Goal: Task Accomplishment & Management: Manage account settings

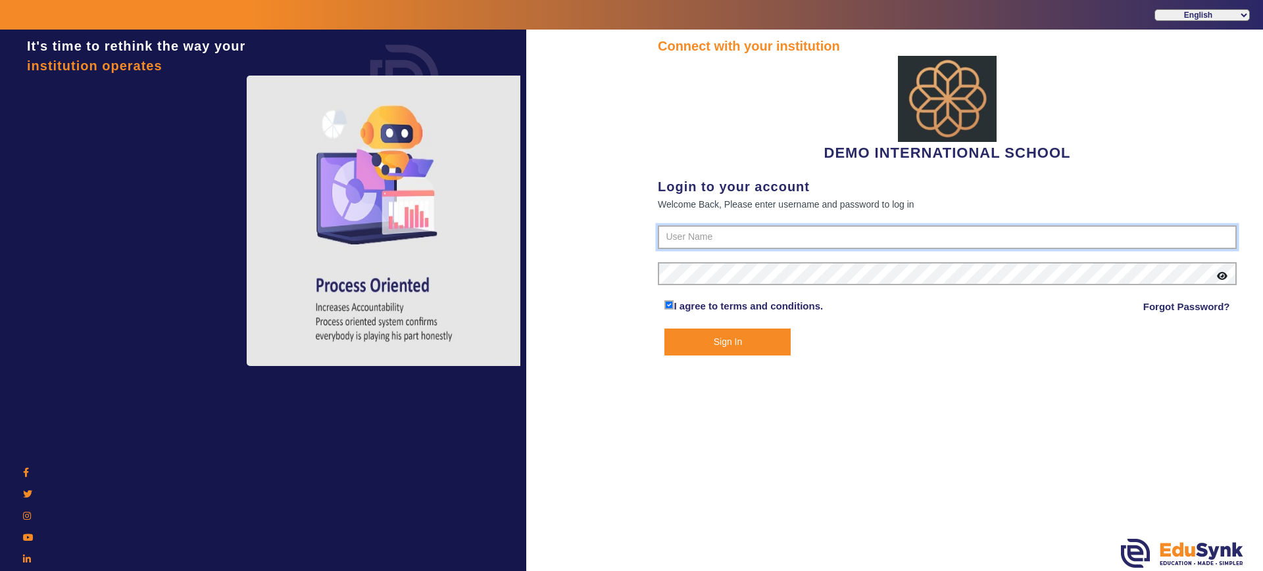
type input "2143224344"
click at [767, 347] on button "Sign In" at bounding box center [727, 342] width 126 height 27
